Goal: Task Accomplishment & Management: Manage account settings

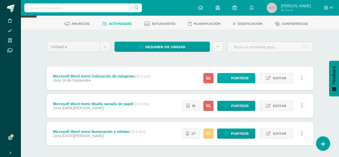
scroll to position [45, 0]
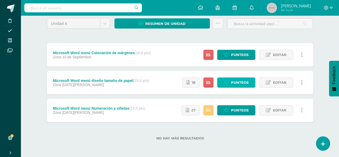
click at [238, 86] on span "Punteos" at bounding box center [240, 83] width 18 height 10
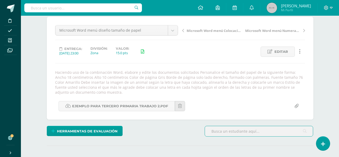
scroll to position [45, 0]
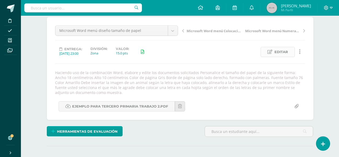
click at [286, 52] on span "Editar" at bounding box center [282, 52] width 14 height 10
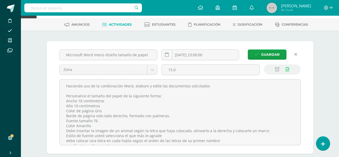
scroll to position [0, 0]
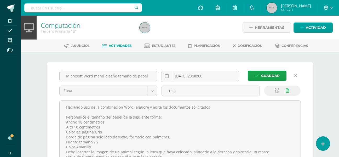
click at [117, 43] on link "Actividades" at bounding box center [117, 46] width 30 height 8
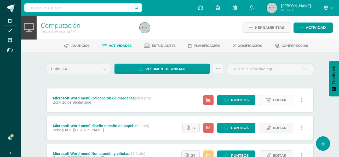
click at [281, 104] on span "Editar" at bounding box center [280, 100] width 14 height 10
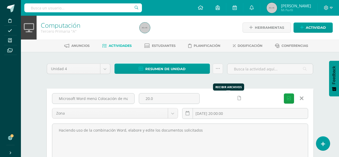
click at [238, 99] on icon at bounding box center [239, 98] width 3 height 4
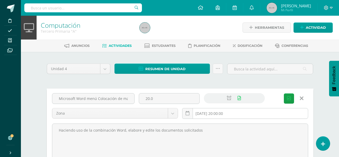
click at [237, 111] on input "[DATE] 20:00:00" at bounding box center [244, 113] width 125 height 10
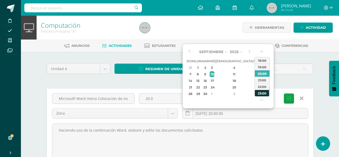
click at [261, 93] on div "23:00" at bounding box center [262, 93] width 15 height 7
type input "2025-09-10 23:00"
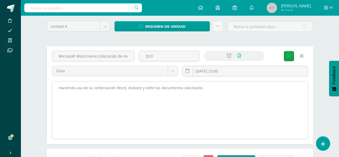
scroll to position [52, 0]
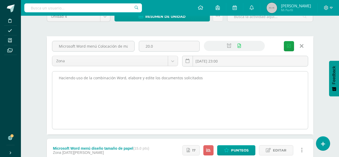
click at [210, 77] on textarea "Haciendo uso de la combinación Word, elabore y edite los documentos solicitados" at bounding box center [180, 100] width 256 height 58
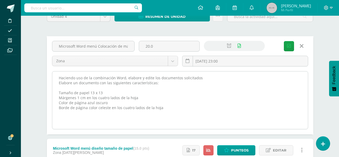
click at [175, 107] on textarea "Haciendo uso de la combinación Word, elabore y edite los documentos solicitados" at bounding box center [180, 100] width 256 height 58
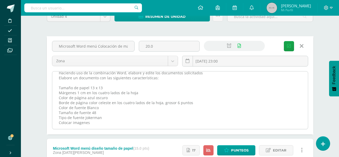
scroll to position [15, 0]
click at [195, 92] on textarea "Haciendo uso de la combinación Word, elabore y edite los documentos solicitados" at bounding box center [180, 100] width 256 height 58
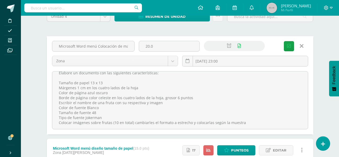
click at [321, 40] on div "Unidad 4 Unidad 1 Unidad 2 Unidad 3 Unidad 4 Resumen de unidad Descargar como H…" at bounding box center [180, 111] width 288 height 225
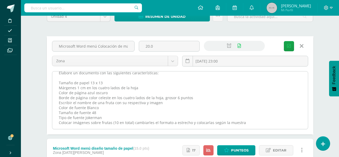
click at [66, 123] on textarea "Haciendo uso de la combinación Word, elabore y edite los documentos solicitados" at bounding box center [180, 100] width 256 height 58
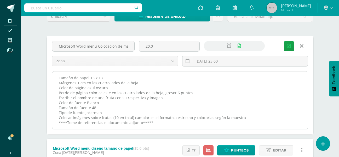
scroll to position [16, 0]
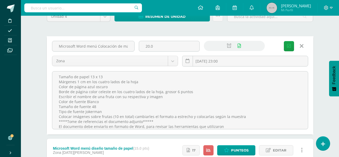
type textarea "Haciendo uso de la combinación Word, elabore y edite los documentos solicitados…"
click at [317, 46] on div "Unidad 4 Unidad 1 Unidad 2 Unidad 3 Unidad 4 Resumen de unidad Descargar como H…" at bounding box center [180, 111] width 288 height 225
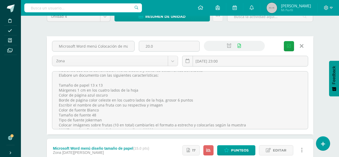
scroll to position [0, 0]
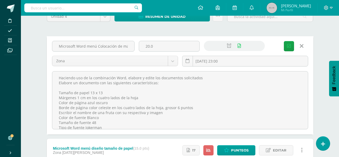
drag, startPoint x: 219, startPoint y: 119, endPoint x: 49, endPoint y: 71, distance: 177.1
click at [54, 71] on div "Haciendo uso de la combinación Word, elabore y edite los documentos solicitados" at bounding box center [180, 100] width 260 height 59
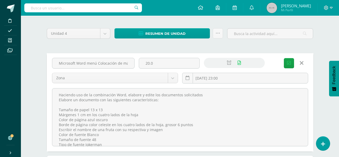
scroll to position [26, 0]
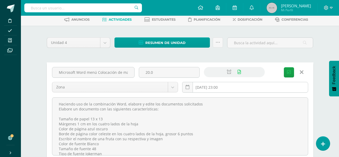
click at [254, 88] on input "2025-09-10 23:00" at bounding box center [244, 87] width 125 height 10
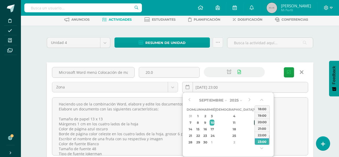
click at [254, 122] on div "12" at bounding box center [256, 122] width 5 height 6
type input "2025-09-12 23:00"
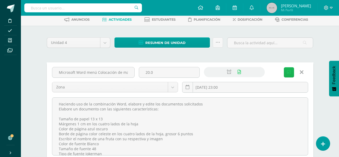
click at [0, 0] on span "Guardar" at bounding box center [0, 0] width 0 height 0
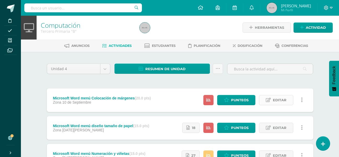
click at [271, 98] on link "Editar" at bounding box center [276, 100] width 34 height 10
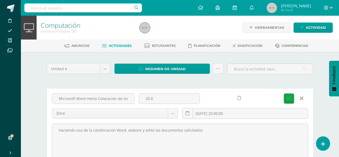
drag, startPoint x: 215, startPoint y: 133, endPoint x: 1, endPoint y: 140, distance: 214.3
click at [1, 140] on body "Disciplina Asistencia Mis cursos Archivos Soporte Ayuda Reportar un problema Ce…" at bounding box center [169, 138] width 339 height 277
paste textarea "Elabore un documento con las siguientes características: Tamaño de papel 13 x 1…"
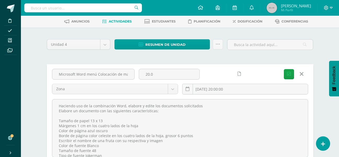
scroll to position [16, 0]
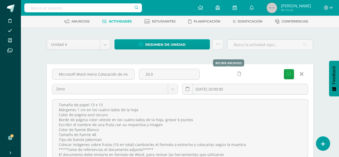
type textarea "Haciendo uso de la combinación Word, elabore y edite los documentos solicitados…"
click at [238, 72] on icon at bounding box center [239, 74] width 3 height 4
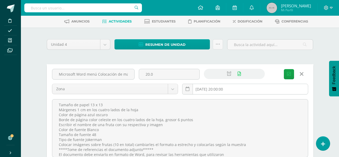
click at [244, 93] on input "[DATE] 20:00:00" at bounding box center [244, 89] width 125 height 10
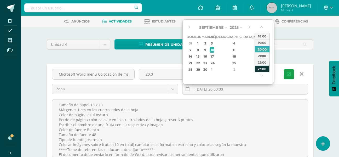
click at [263, 70] on div "23:00" at bounding box center [262, 68] width 15 height 7
click at [254, 50] on div "12" at bounding box center [256, 50] width 5 height 6
type input "2025-09-12 23:00"
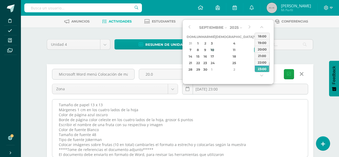
click at [256, 101] on textarea "Haciendo uso de la combinación Word, elabore y edite los documentos solicitados" at bounding box center [180, 128] width 256 height 58
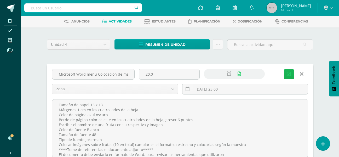
click at [284, 72] on button "Guardar" at bounding box center [289, 74] width 10 height 10
